Goal: Check status: Check status

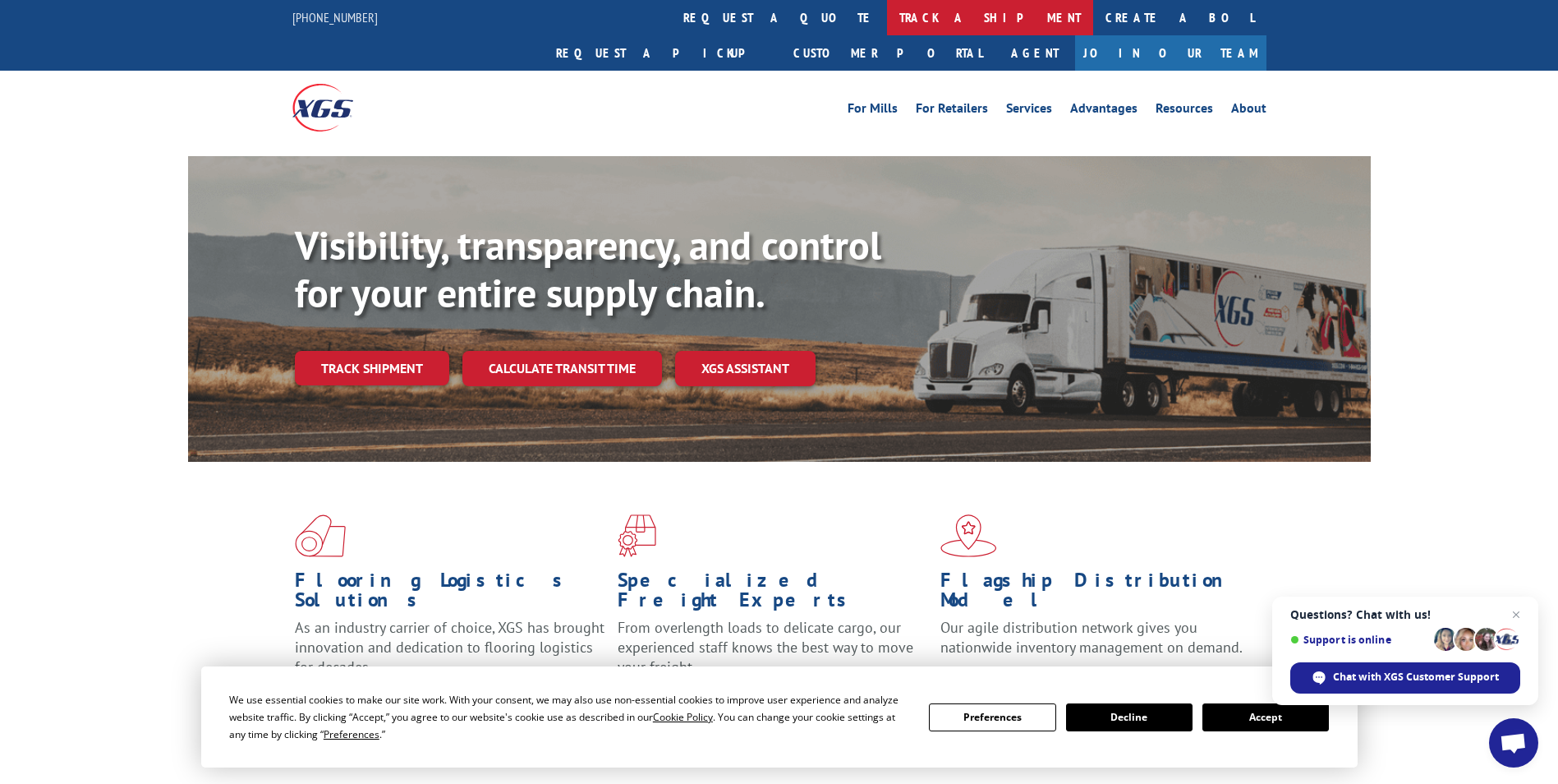
click at [888, 15] on link "track a shipment" at bounding box center [990, 18] width 206 height 36
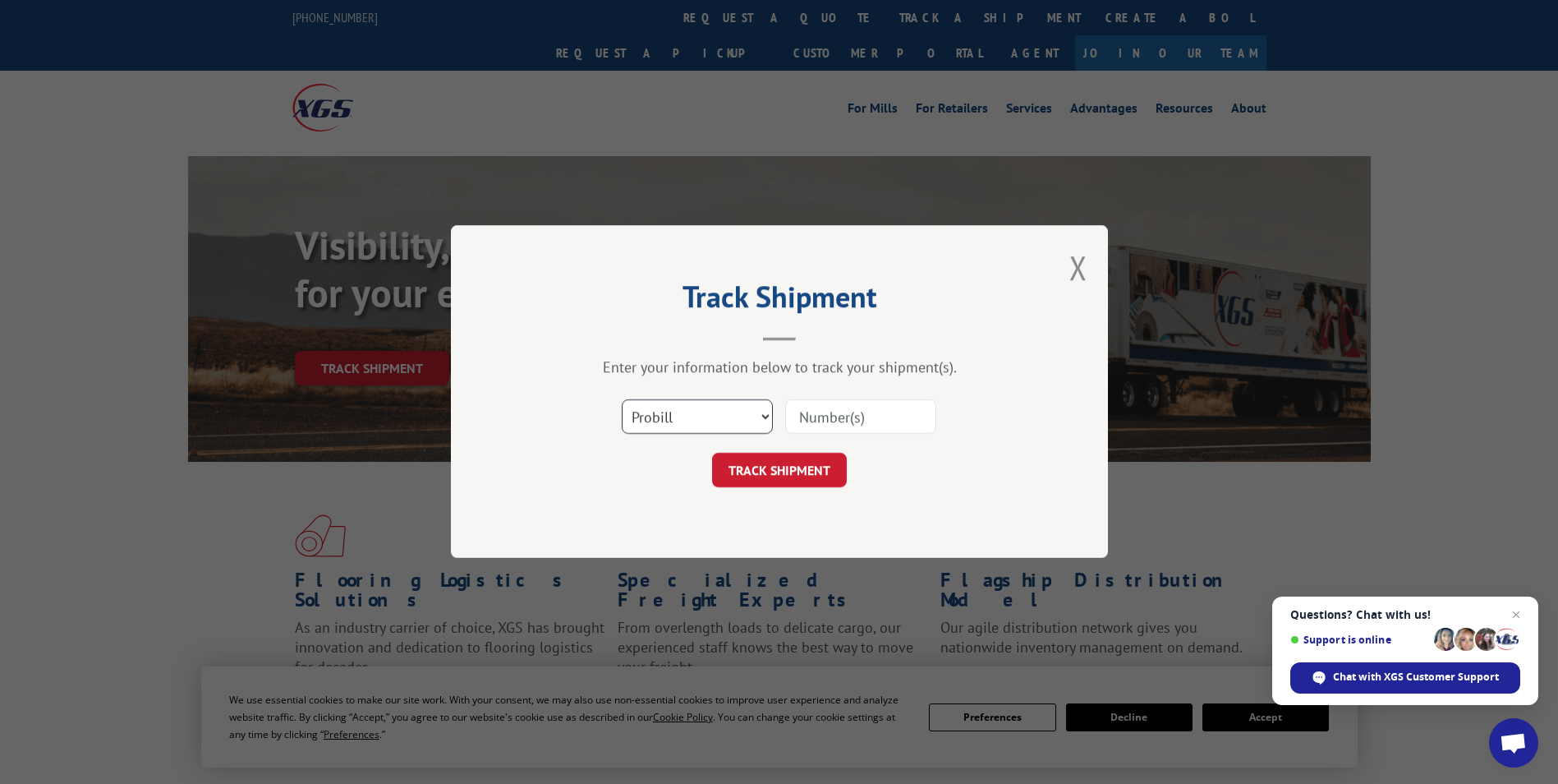
click at [765, 413] on select "Select category... Probill BOL PO" at bounding box center [698, 417] width 151 height 35
select select "bol"
click at [622, 400] on select "Select category... Probill BOL PO" at bounding box center [698, 417] width 151 height 35
click at [861, 425] on input at bounding box center [860, 417] width 151 height 35
type input "FPX00333151"
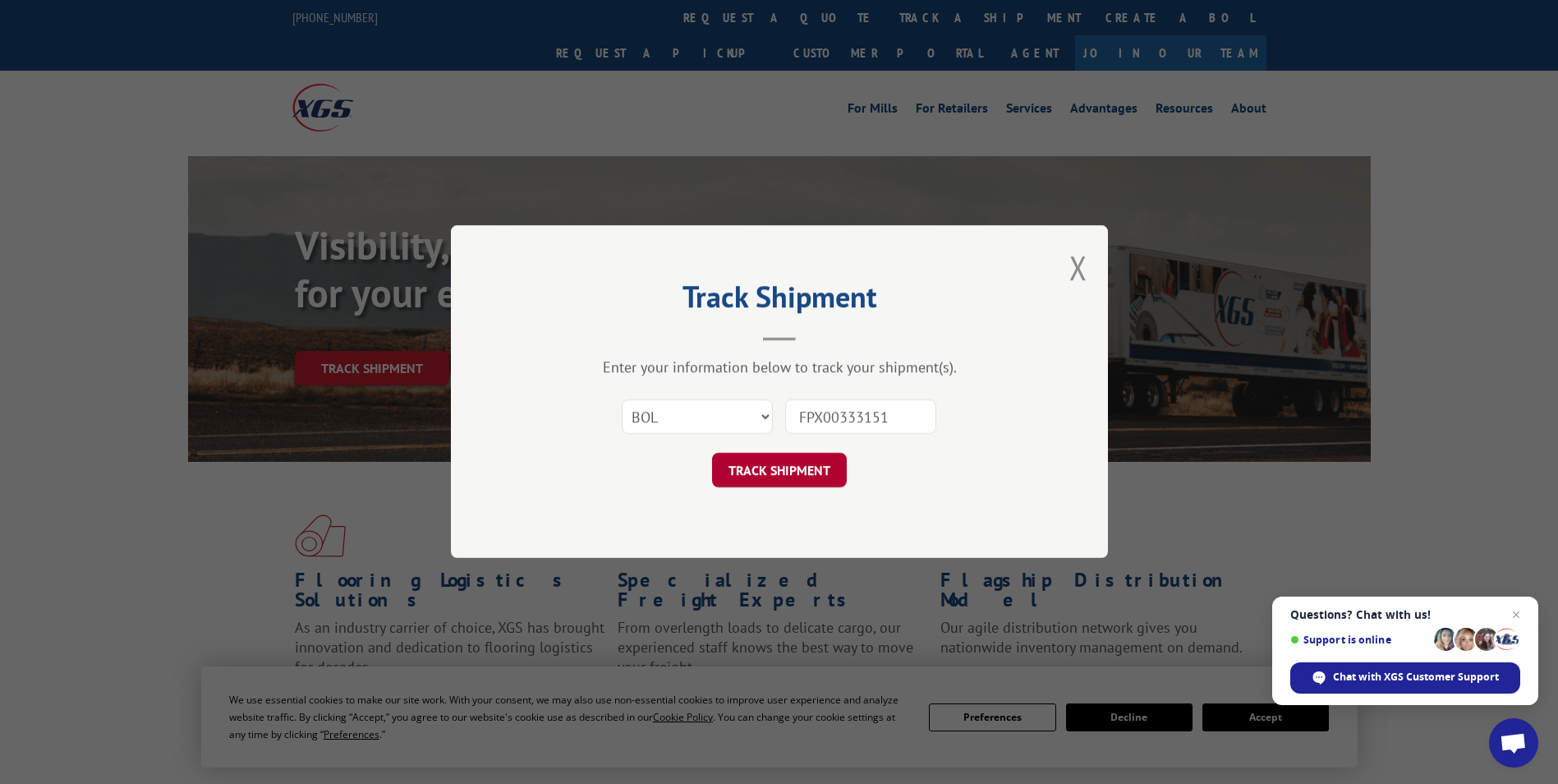
click at [774, 466] on button "TRACK SHIPMENT" at bounding box center [779, 470] width 135 height 35
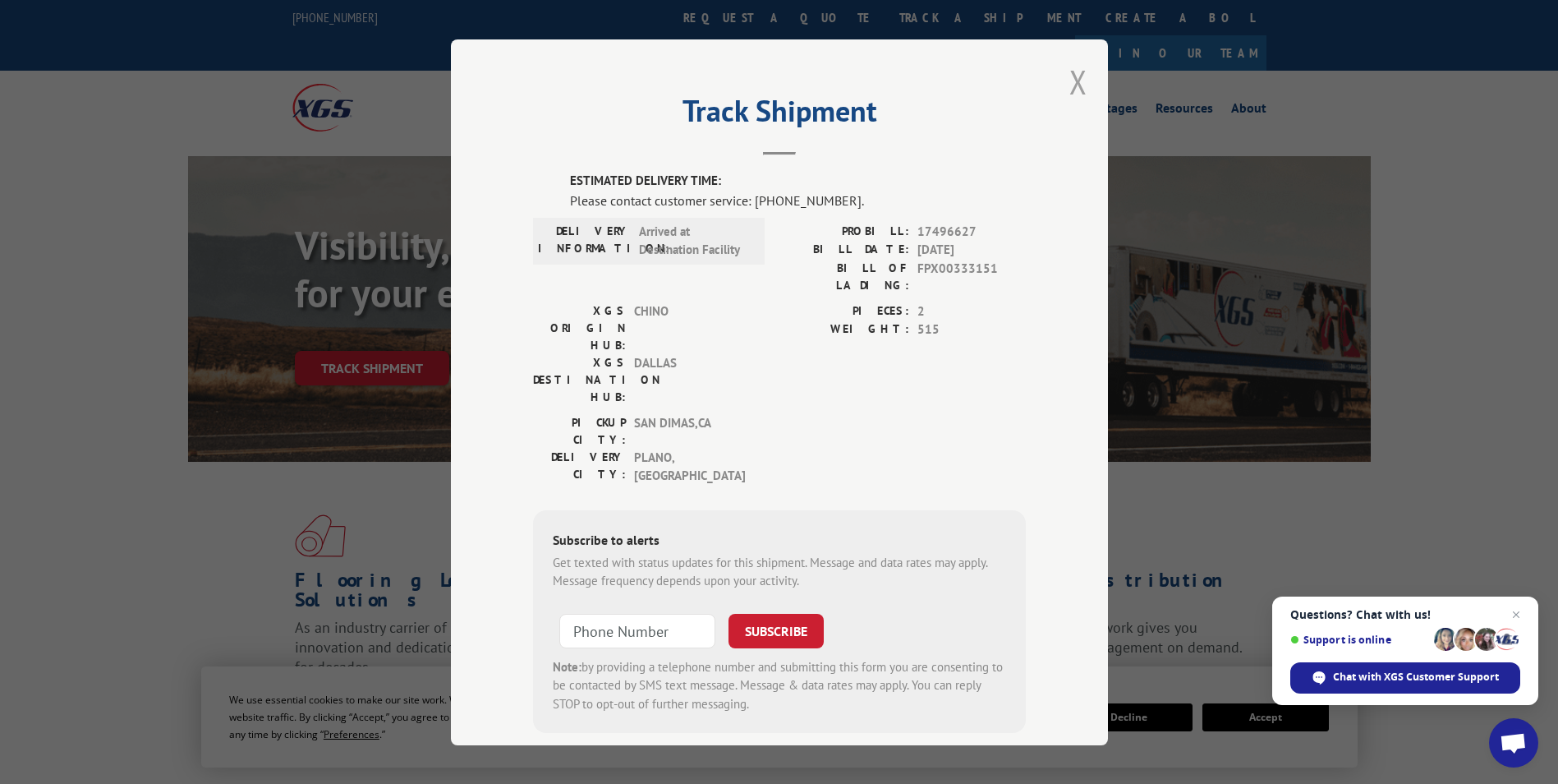
click at [1071, 81] on button "Close modal" at bounding box center [1078, 81] width 18 height 43
